Goal: Find specific page/section: Find specific page/section

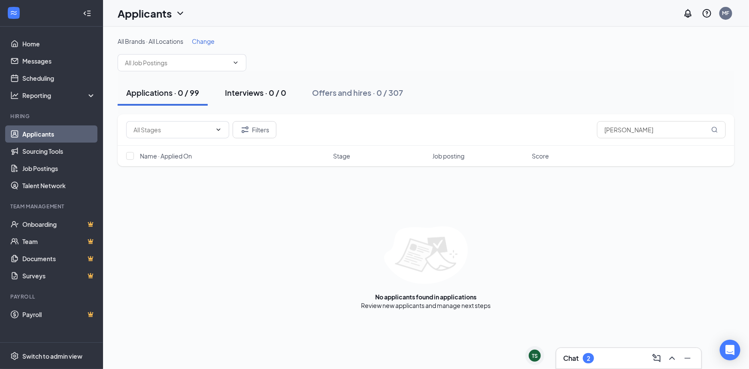
drag, startPoint x: 658, startPoint y: 136, endPoint x: 293, endPoint y: 87, distance: 368.3
click at [282, 118] on div "Filters [PERSON_NAME]" at bounding box center [426, 129] width 617 height 31
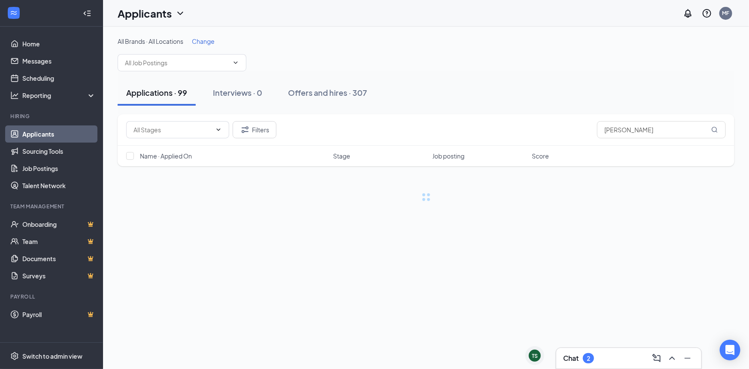
type input "[PERSON_NAME]"
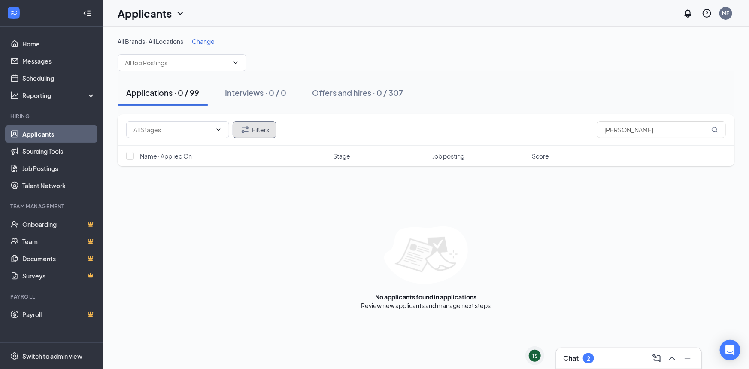
click at [249, 124] on icon "Filter" at bounding box center [245, 129] width 10 height 10
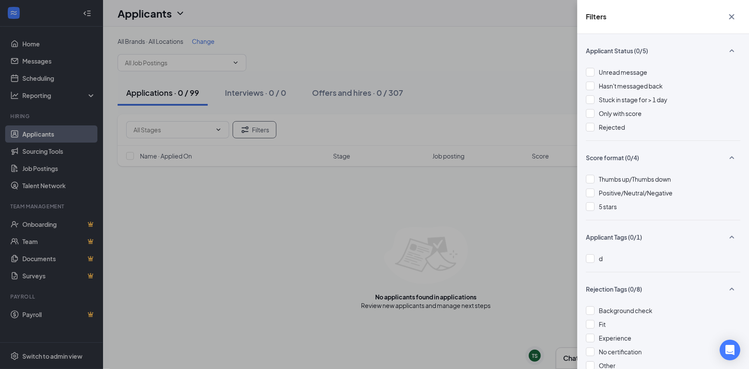
click at [381, 202] on div "Filters Applicant Status (0/5) Unread message Hasn't messaged back Stuck in sta…" at bounding box center [374, 184] width 749 height 369
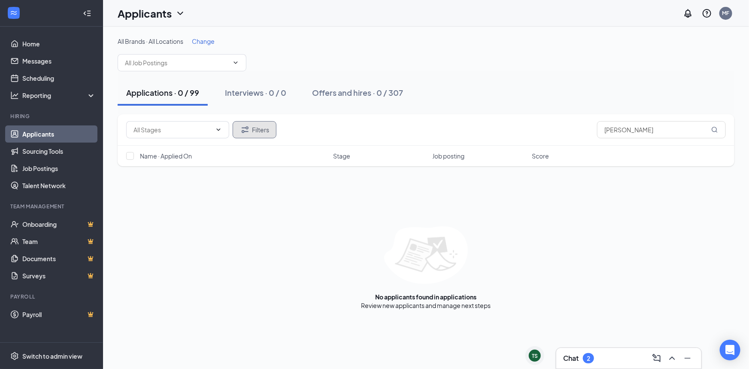
click at [240, 126] on icon "Filter" at bounding box center [245, 129] width 10 height 10
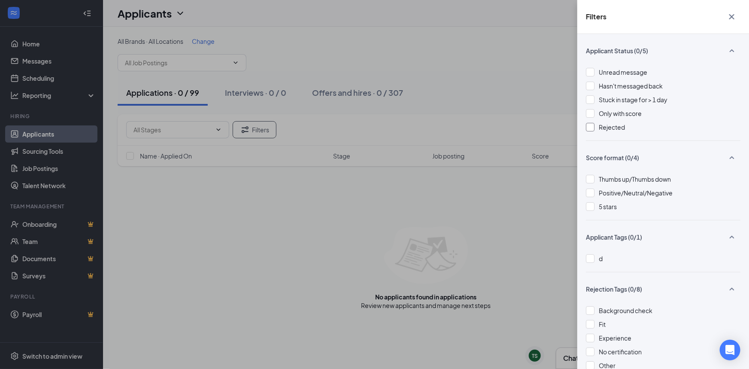
click at [596, 127] on div "Rejected" at bounding box center [663, 126] width 154 height 9
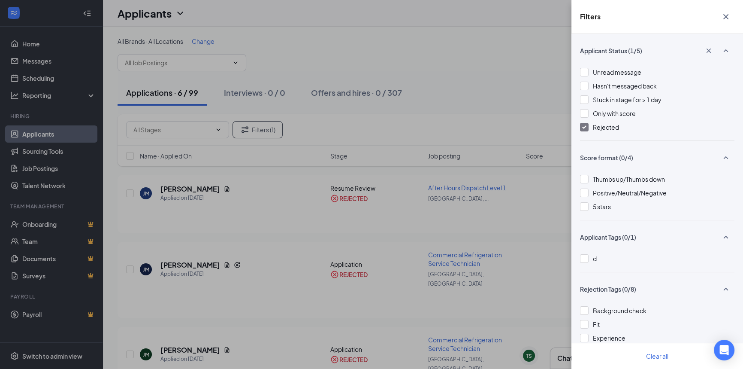
click at [350, 166] on div "Filters Applicant Status (1/5) Unread message Hasn't messaged back Stuck in sta…" at bounding box center [371, 184] width 743 height 369
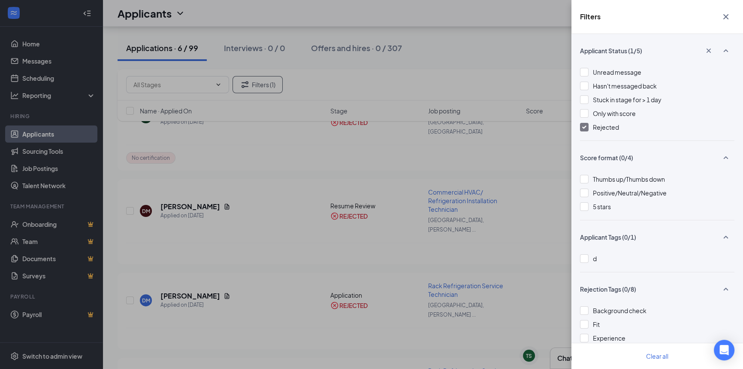
scroll to position [223, 0]
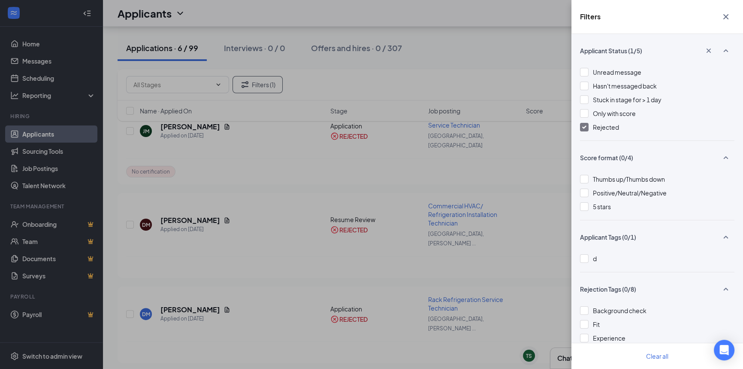
drag, startPoint x: 437, startPoint y: 100, endPoint x: 280, endPoint y: 141, distance: 161.9
click at [434, 100] on div "Filters Applicant Status (1/5) Unread message Hasn't messaged back Stuck in sta…" at bounding box center [371, 184] width 743 height 369
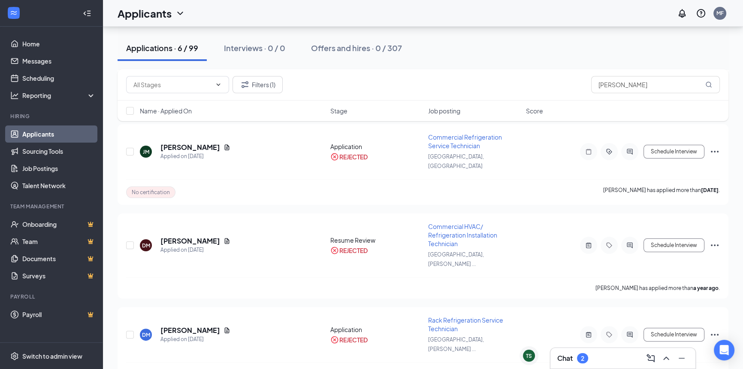
scroll to position [184, 0]
